Goal: Task Accomplishment & Management: Manage account settings

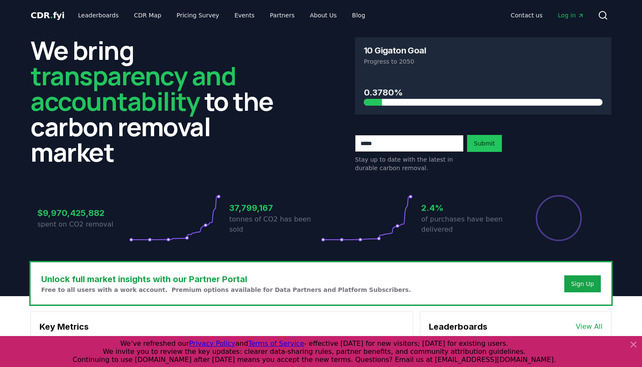
click at [585, 9] on link "Log in" at bounding box center [571, 15] width 40 height 15
click at [570, 8] on link "Log in" at bounding box center [571, 15] width 40 height 15
click at [564, 16] on span "Log in" at bounding box center [571, 15] width 26 height 8
